Goal: Task Accomplishment & Management: Use online tool/utility

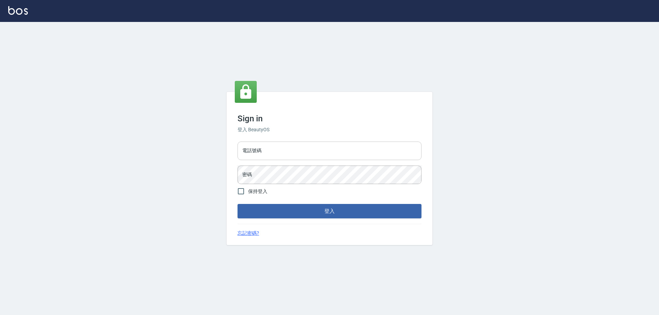
click at [317, 152] on input "電話號碼" at bounding box center [329, 151] width 184 height 19
type input "0952331713"
click at [258, 193] on span "保持登入" at bounding box center [257, 191] width 19 height 7
click at [248, 193] on input "保持登入" at bounding box center [241, 191] width 14 height 14
checkbox input "true"
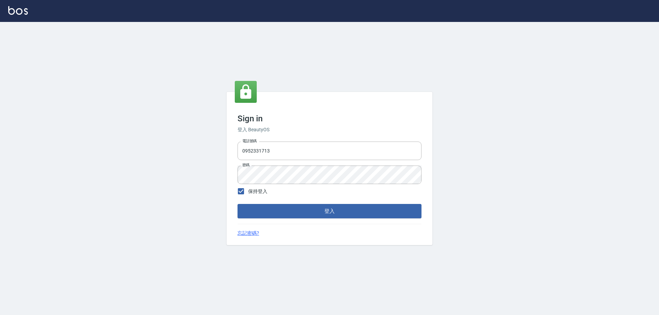
click at [280, 204] on form "電話號碼 0952331713 電話號碼 密碼 密碼 保持登入 登入" at bounding box center [329, 179] width 184 height 80
click at [283, 209] on button "登入" at bounding box center [329, 211] width 184 height 14
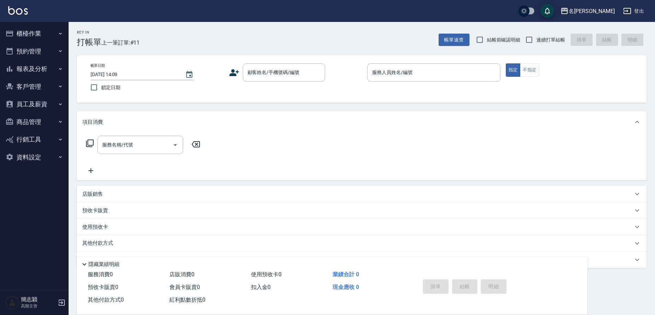
drag, startPoint x: 632, startPoint y: 0, endPoint x: 405, endPoint y: 109, distance: 251.8
click at [405, 109] on div "Key In 打帳單 上一筆訂單:#11 帳單速查 結帳前確認明細 連續打單結帳 掛單 結帳 明細 帳單日期 2025/08/15 14:09 鎖定日期 顧客…" at bounding box center [362, 177] width 587 height 311
click at [424, 32] on div "Key In 打帳單 上一筆訂單:#11 帳單速查 結帳前確認明細 連續打單結帳 掛單 結帳 明細" at bounding box center [358, 34] width 578 height 25
click at [420, 31] on div "Key In 打帳單 上一筆訂單:#11 帳單速查 結帳前確認明細 連續打單結帳 掛單 結帳 明細" at bounding box center [358, 34] width 578 height 25
click at [422, 31] on div "Key In 打帳單 上一筆訂單:#11 帳單速查 結帳前確認明細 連續打單結帳 掛單 結帳 明細" at bounding box center [358, 34] width 578 height 25
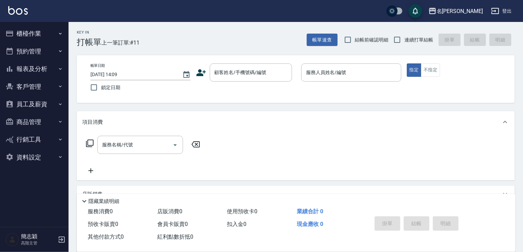
click at [413, 41] on span "連續打單結帳" at bounding box center [419, 39] width 29 height 7
click at [405, 41] on input "連續打單結帳" at bounding box center [397, 40] width 14 height 14
checkbox input "true"
